Goal: Task Accomplishment & Management: Manage account settings

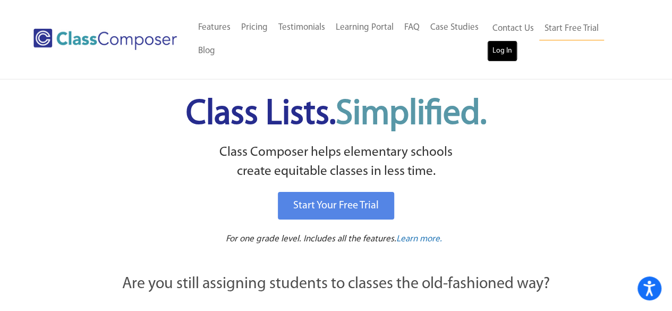
click at [499, 50] on link "Log In" at bounding box center [502, 50] width 30 height 21
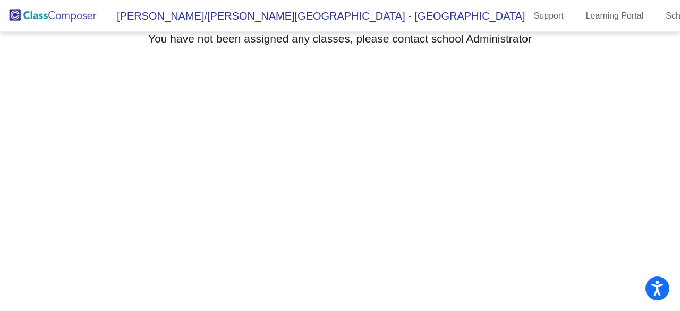
click at [199, 36] on h3 "You have not been assigned any classes, please contact school Administrator" at bounding box center [339, 38] width 383 height 13
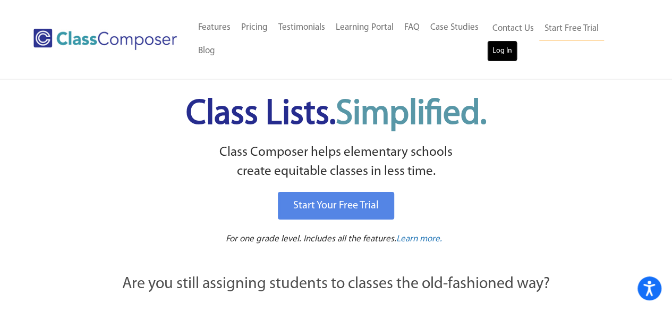
click at [504, 51] on link "Log In" at bounding box center [502, 50] width 30 height 21
